Goal: Navigation & Orientation: Find specific page/section

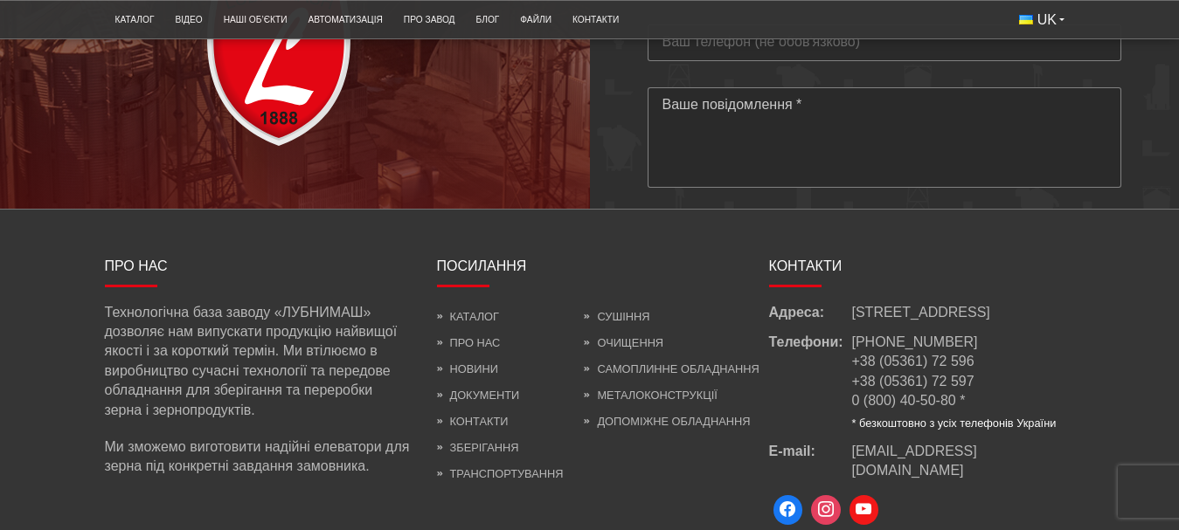
scroll to position [4806, 0]
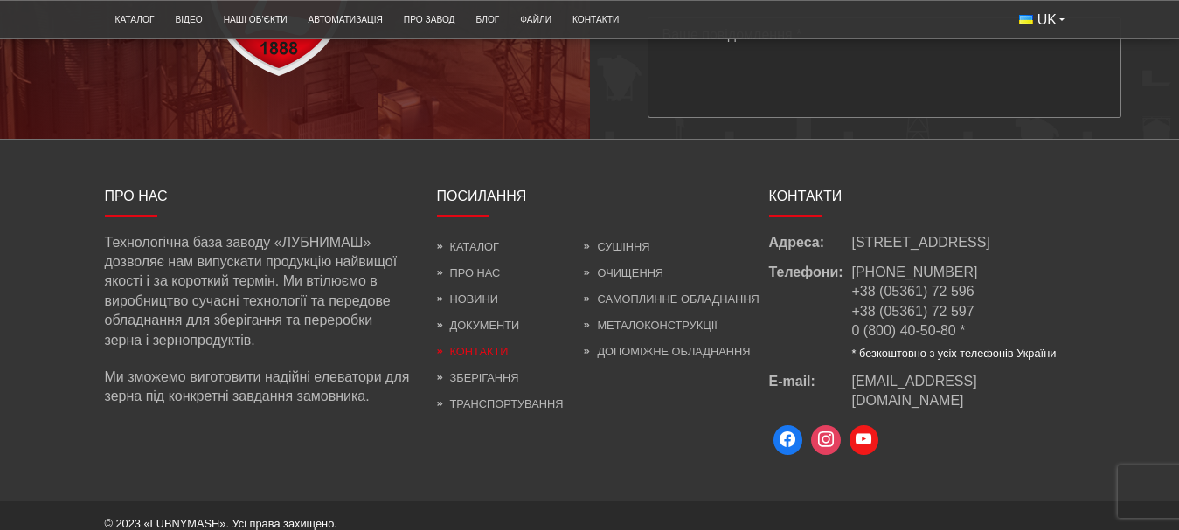
click at [491, 358] on link "Контакти" at bounding box center [473, 351] width 72 height 13
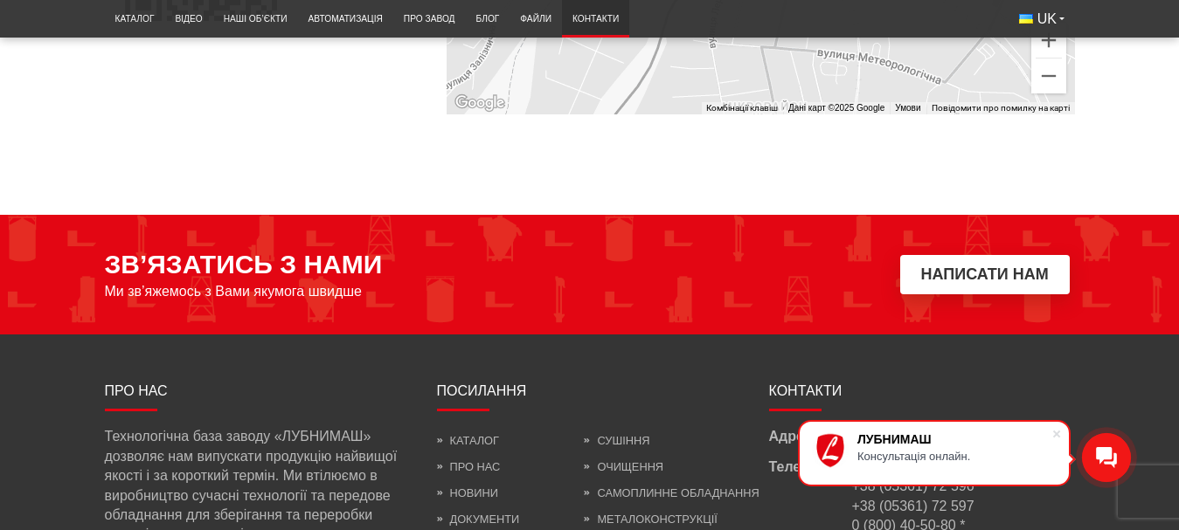
scroll to position [1660, 0]
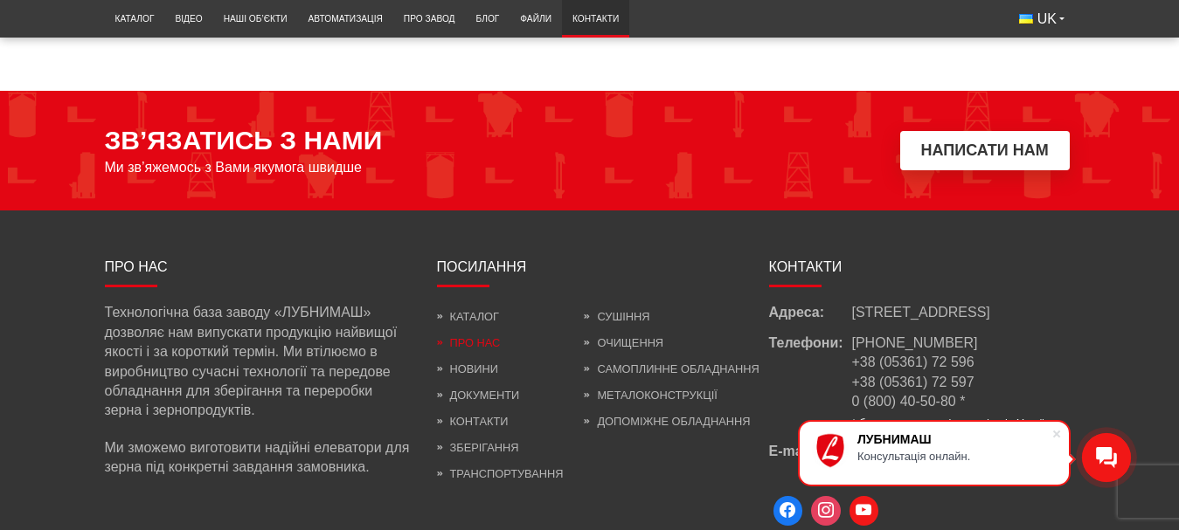
click at [485, 336] on link "Про нас" at bounding box center [469, 342] width 64 height 13
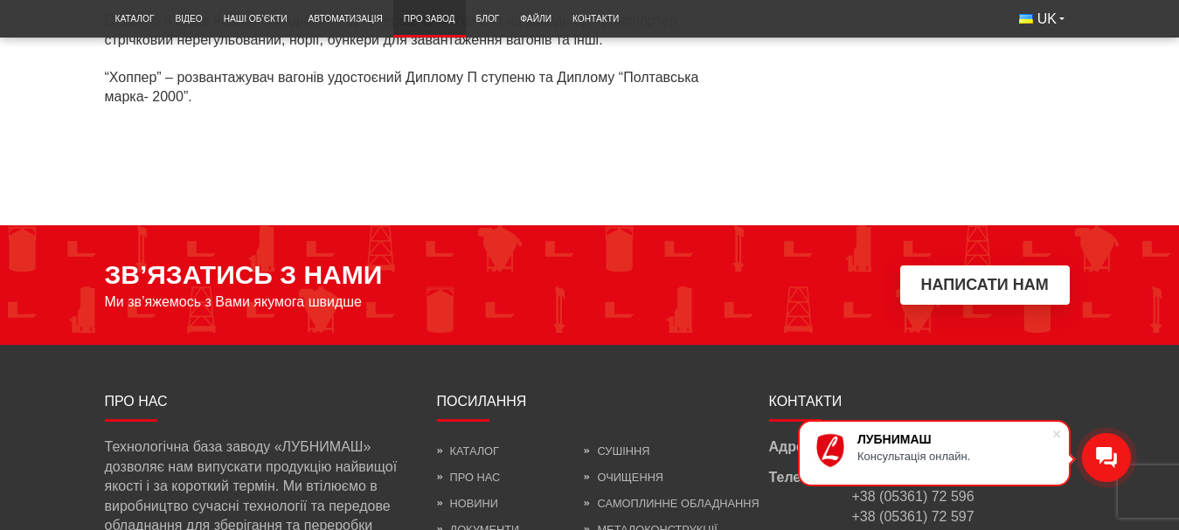
scroll to position [5679, 0]
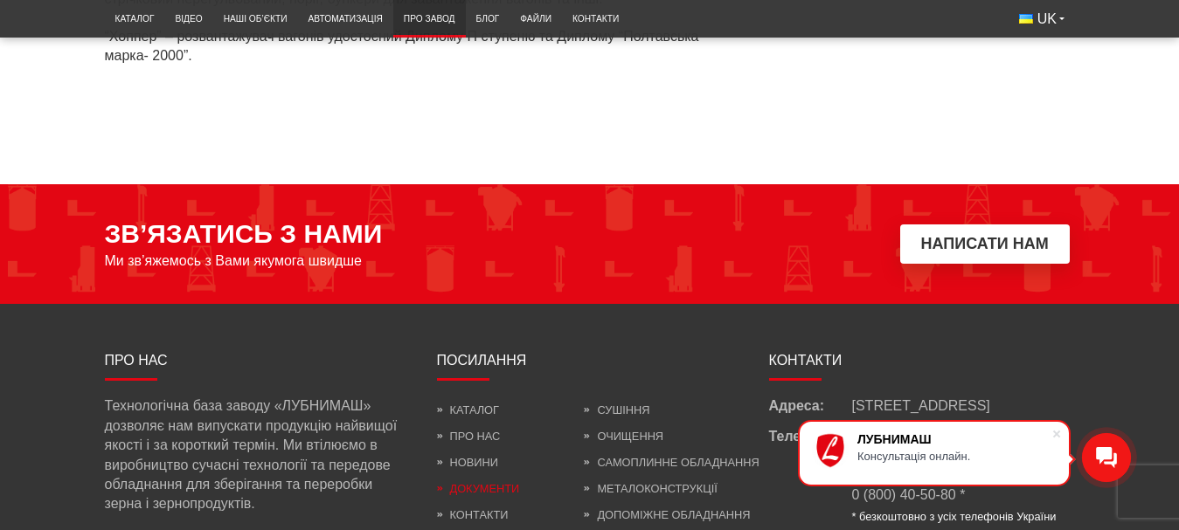
click at [475, 321] on link "Документи" at bounding box center [478, 327] width 83 height 13
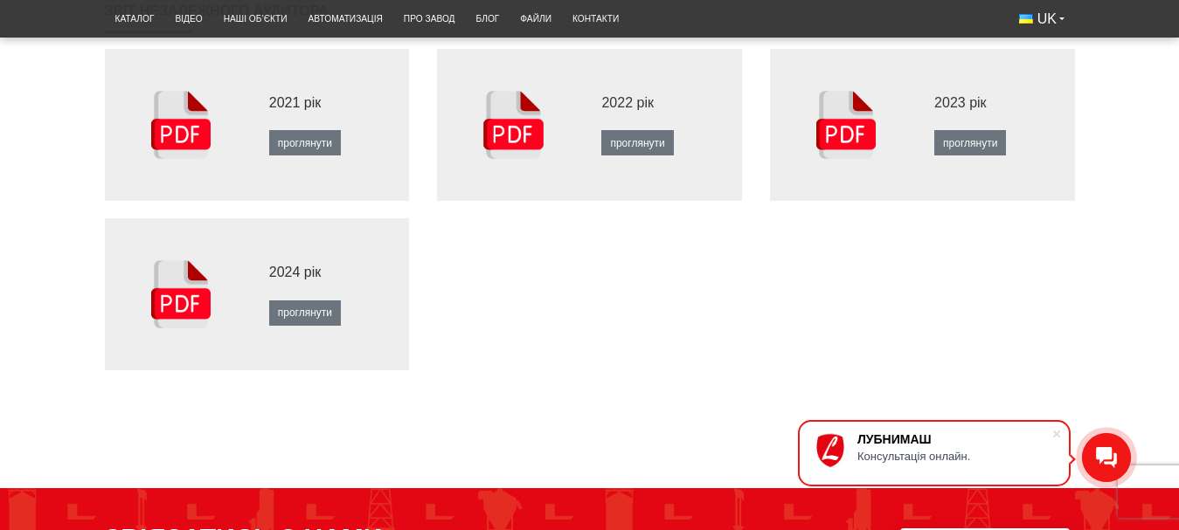
scroll to position [612, 0]
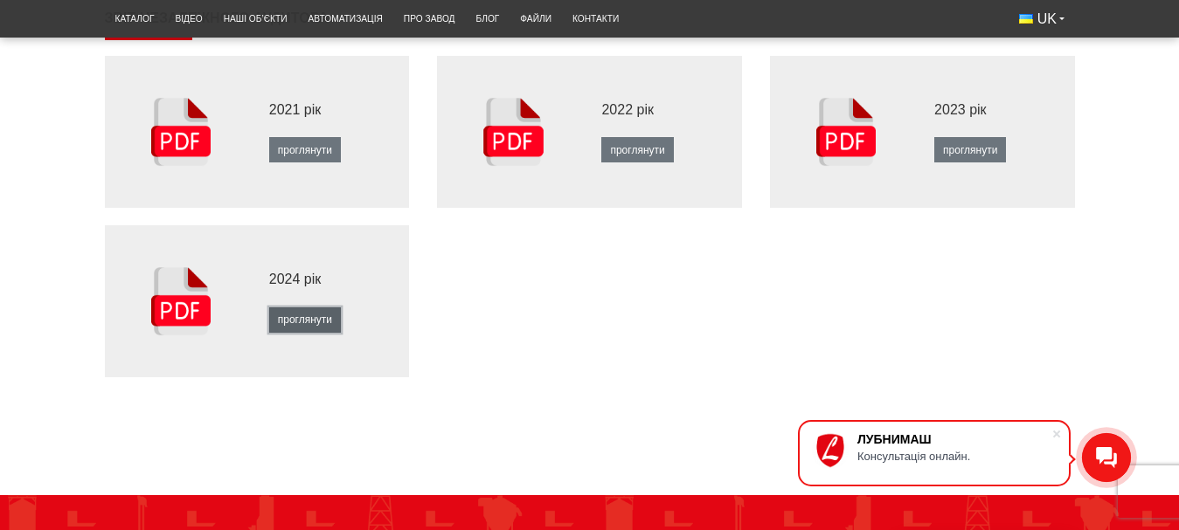
click at [301, 315] on link "проглянути" at bounding box center [305, 320] width 72 height 25
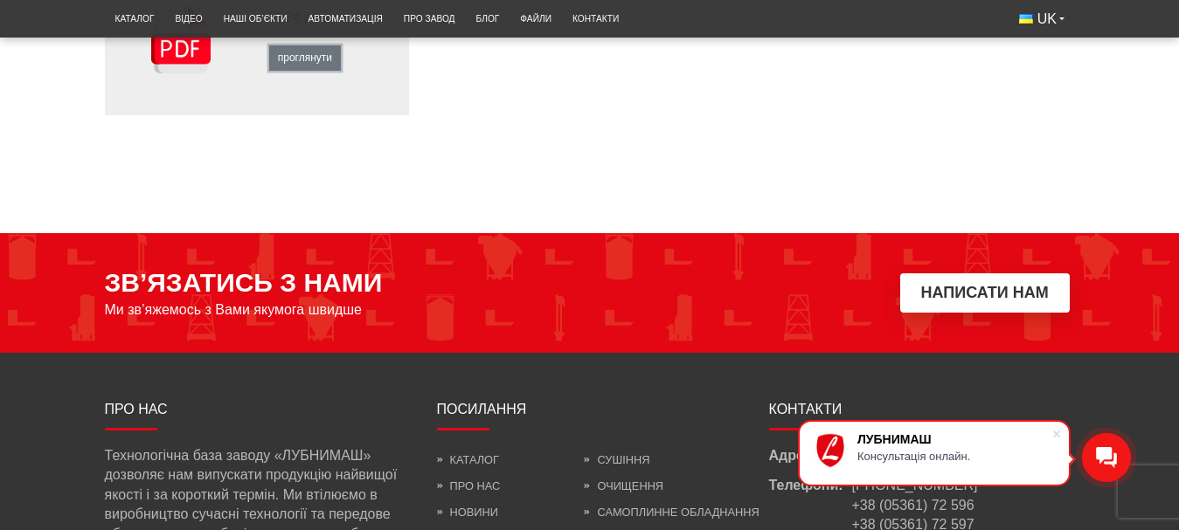
scroll to position [961, 0]
